Goal: Communication & Community: Answer question/provide support

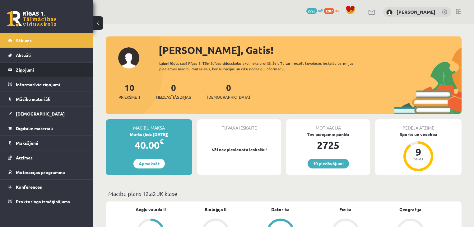
click at [48, 67] on legend "Ziņojumi 0" at bounding box center [51, 69] width 70 height 14
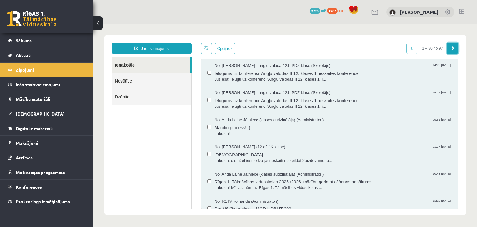
click at [451, 48] on span at bounding box center [453, 48] width 4 height 4
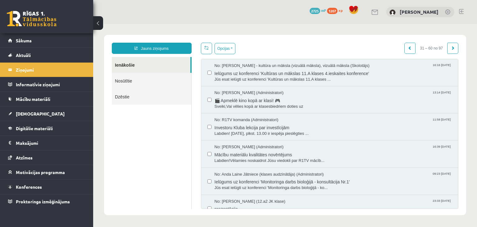
click at [451, 48] on span at bounding box center [453, 48] width 4 height 4
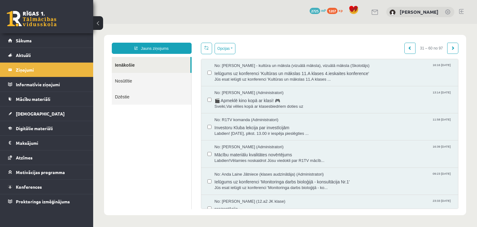
click at [451, 48] on span at bounding box center [453, 48] width 4 height 4
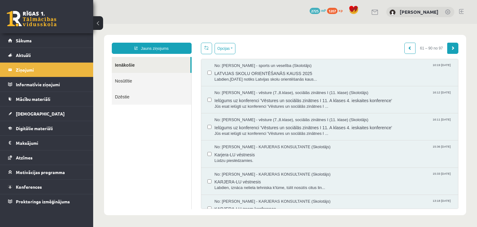
click at [453, 49] on link at bounding box center [453, 48] width 11 height 11
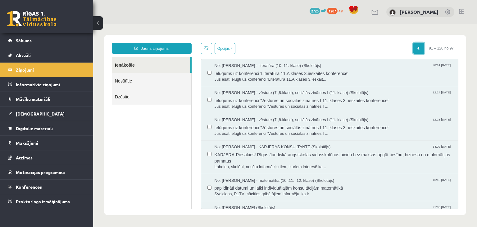
click at [413, 45] on link at bounding box center [418, 48] width 11 height 11
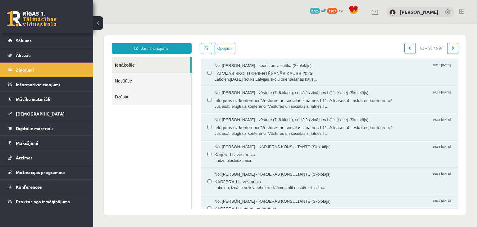
click at [125, 63] on link "Ienākošie" at bounding box center [151, 65] width 79 height 16
click at [169, 65] on link "Ienākošie" at bounding box center [151, 65] width 79 height 16
click at [170, 83] on link "Nosūtītie" at bounding box center [152, 81] width 80 height 16
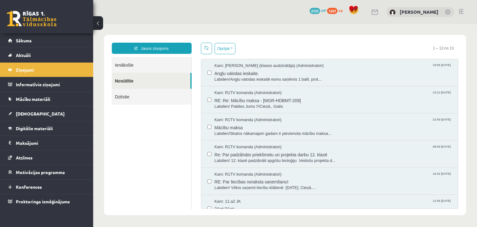
click at [168, 70] on link "Ienākošie" at bounding box center [152, 65] width 80 height 16
click at [168, 67] on link "Ienākošie" at bounding box center [152, 65] width 80 height 16
click at [170, 64] on link "Ienākošie" at bounding box center [152, 65] width 80 height 16
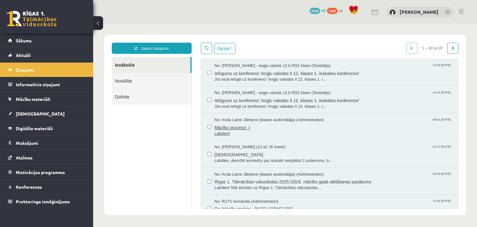
click at [297, 126] on span "Mācību process! :)" at bounding box center [334, 127] width 238 height 8
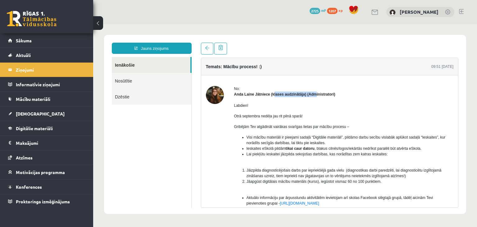
drag, startPoint x: 272, startPoint y: 93, endPoint x: 314, endPoint y: 94, distance: 41.3
click at [314, 93] on strong "Anda Laine Jātniece (klases audzinātāja) (Administratori)" at bounding box center [284, 94] width 101 height 4
click at [316, 113] on div "Labdien! Otrā septembra nedēļa jau rit pilnā sparā! Gribējām Tev atgādināt vair…" at bounding box center [344, 192] width 220 height 191
drag, startPoint x: 423, startPoint y: 138, endPoint x: 329, endPoint y: 142, distance: 93.3
click at [329, 142] on li "Visi mācību materiāli ir pieejami sadaļā “Digitālie materiāli”, pildāmo darbu s…" at bounding box center [350, 139] width 207 height 11
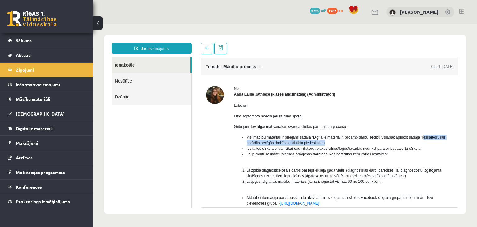
click at [334, 145] on li "Visi mācību materiāli ir pieejami sadaļā “Digitālie materiāli”, pildāmo darbu s…" at bounding box center [350, 139] width 207 height 11
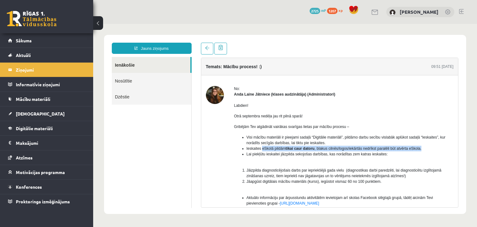
drag, startPoint x: 262, startPoint y: 150, endPoint x: 425, endPoint y: 146, distance: 162.3
click at [425, 146] on li "Ieskaites eSkolā pildām tikai caur datoru , blakus cilnēs/logos/iekārtās nedrīk…" at bounding box center [350, 148] width 207 height 6
click at [411, 153] on li "Lai piekļūtu ieskaitei jāizpilda sekojošas darbības, kas norādītas zem katras i…" at bounding box center [350, 154] width 207 height 6
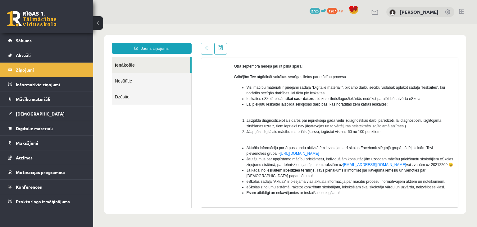
click at [38, 16] on link at bounding box center [32, 19] width 50 height 16
